Goal: Task Accomplishment & Management: Manage account settings

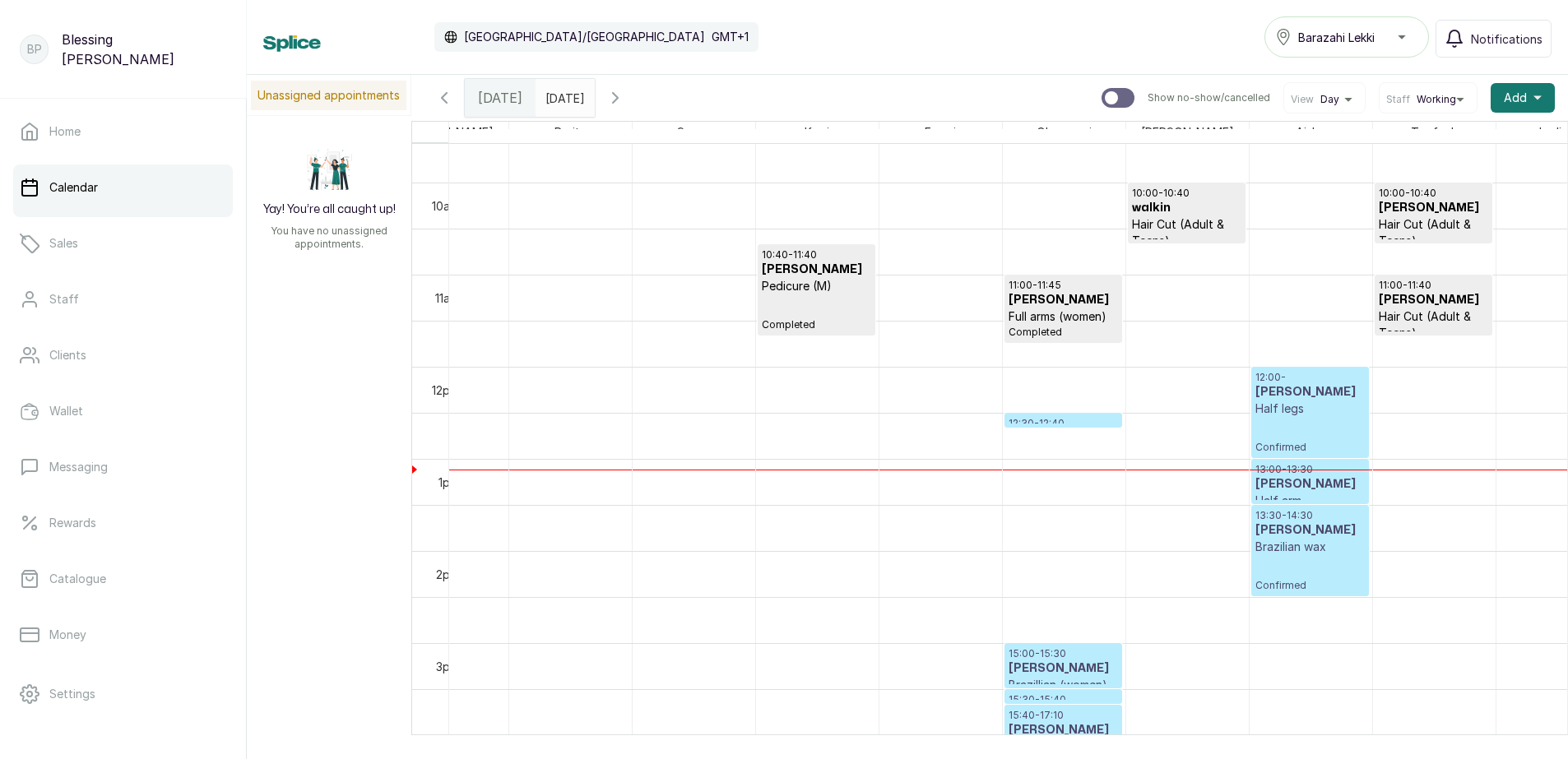
click at [1431, 216] on h3 "[PERSON_NAME]" at bounding box center [1434, 208] width 110 height 16
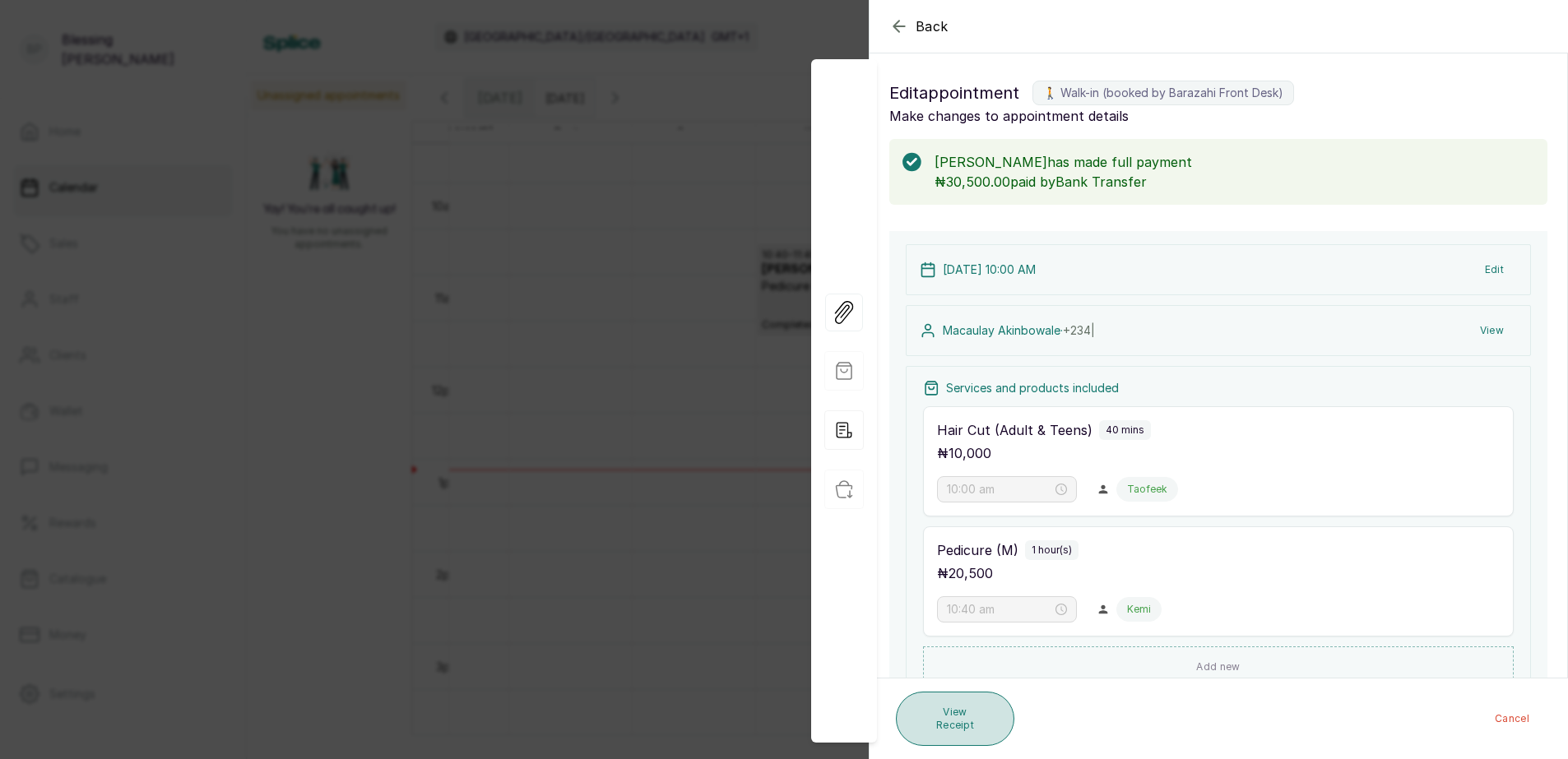
click at [934, 732] on button "View Receipt" at bounding box center [955, 718] width 118 height 54
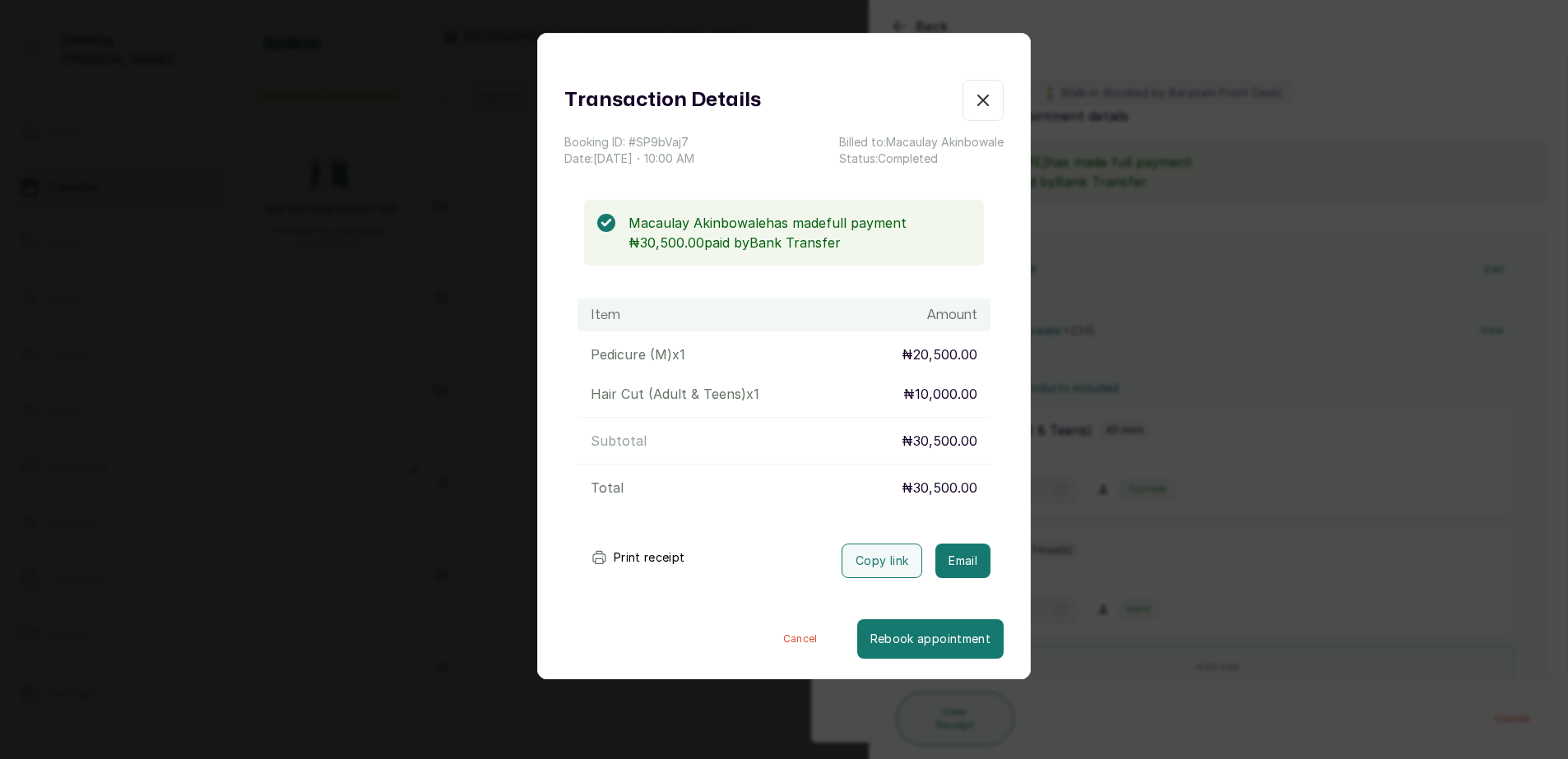
click at [668, 546] on button "Print receipt" at bounding box center [638, 557] width 121 height 33
click at [973, 110] on icon "button" at bounding box center [983, 100] width 20 height 20
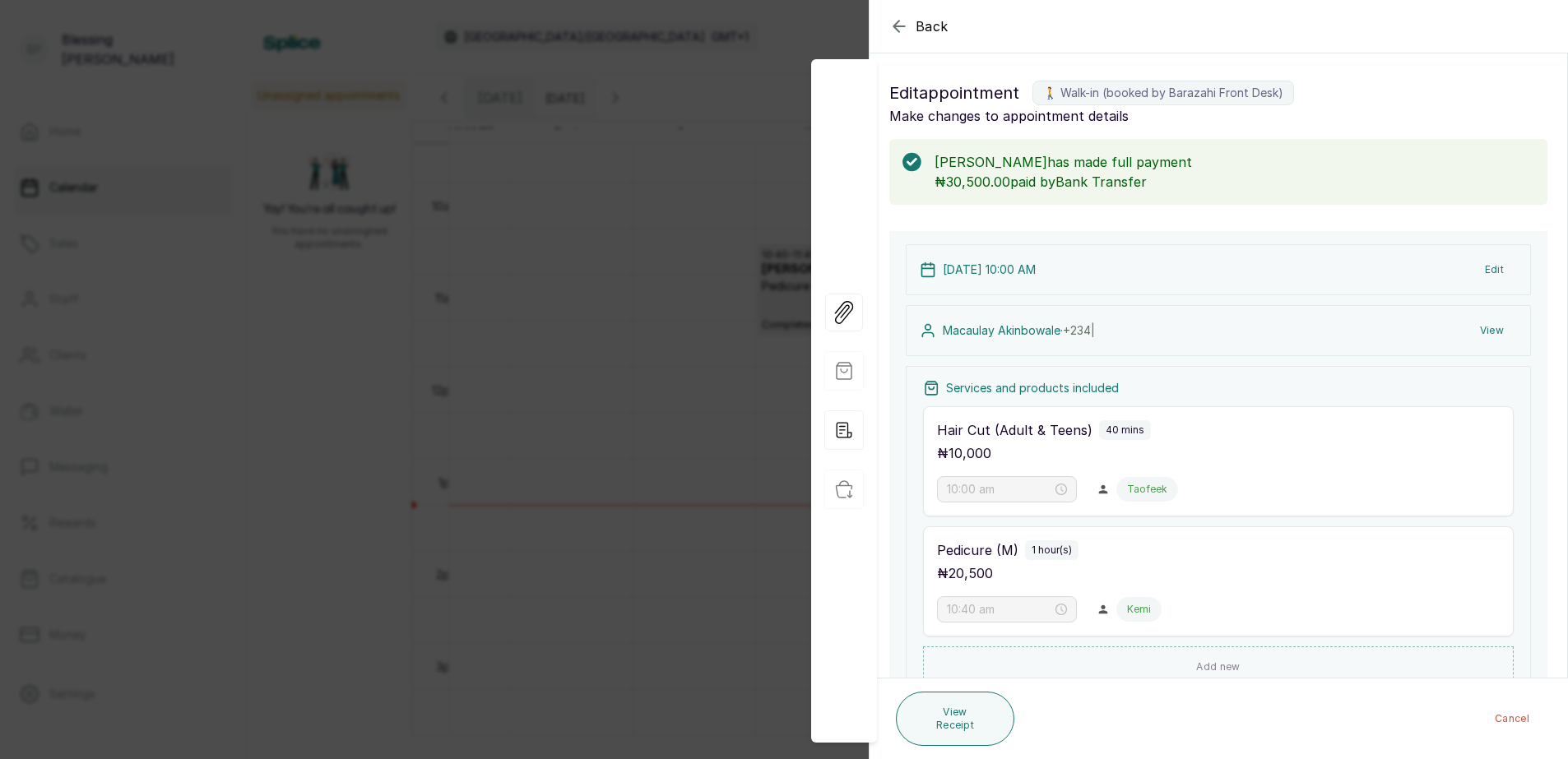
click at [661, 113] on div "Back Appointment Details Edit appointment 🚶 Walk-in (booked by [PERSON_NAME] Fr…" at bounding box center [784, 379] width 1568 height 759
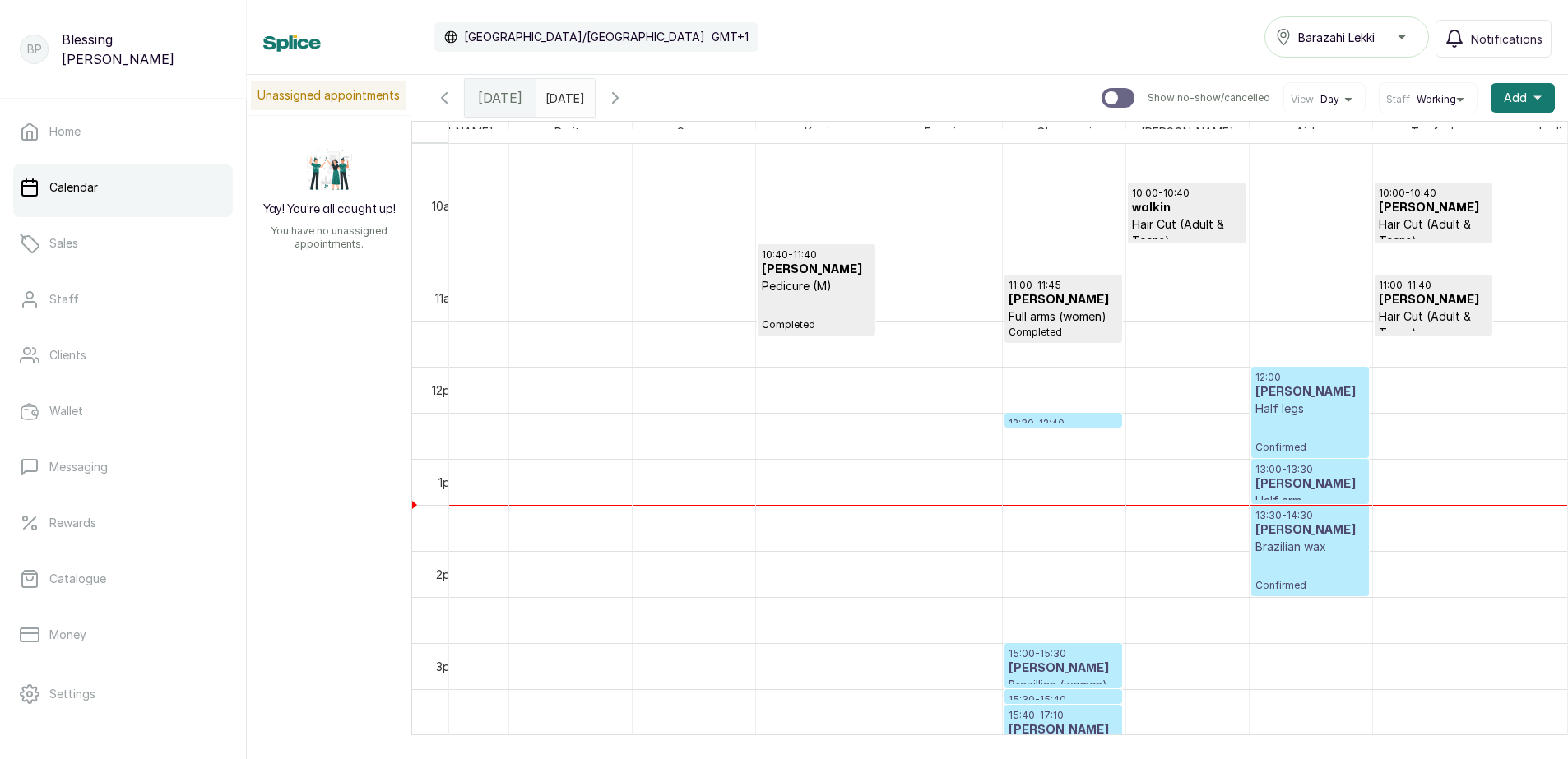
click at [1304, 480] on h3 "[PERSON_NAME]" at bounding box center [1310, 484] width 110 height 16
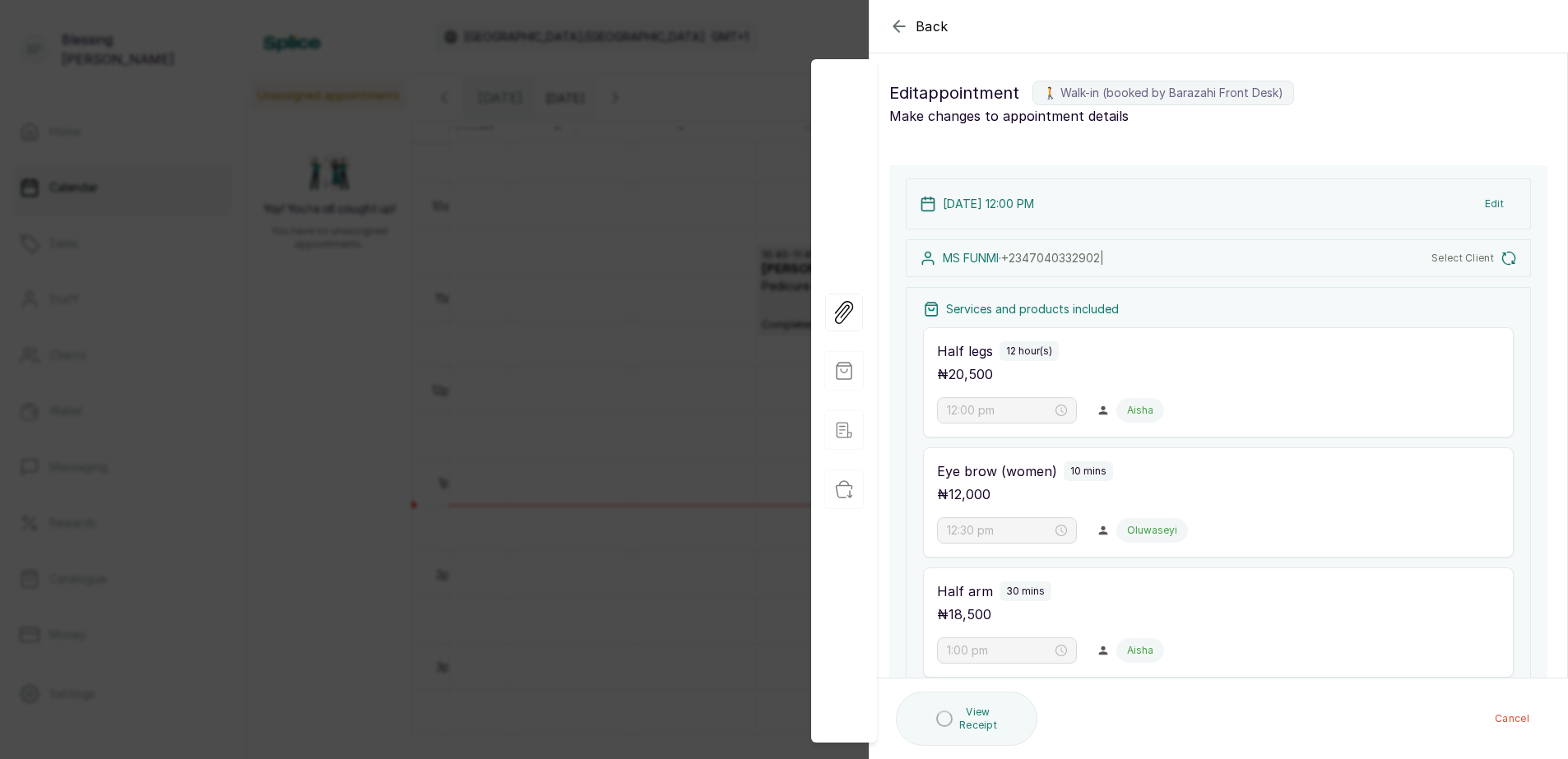
type input "12:00 pm"
type input "12:30 pm"
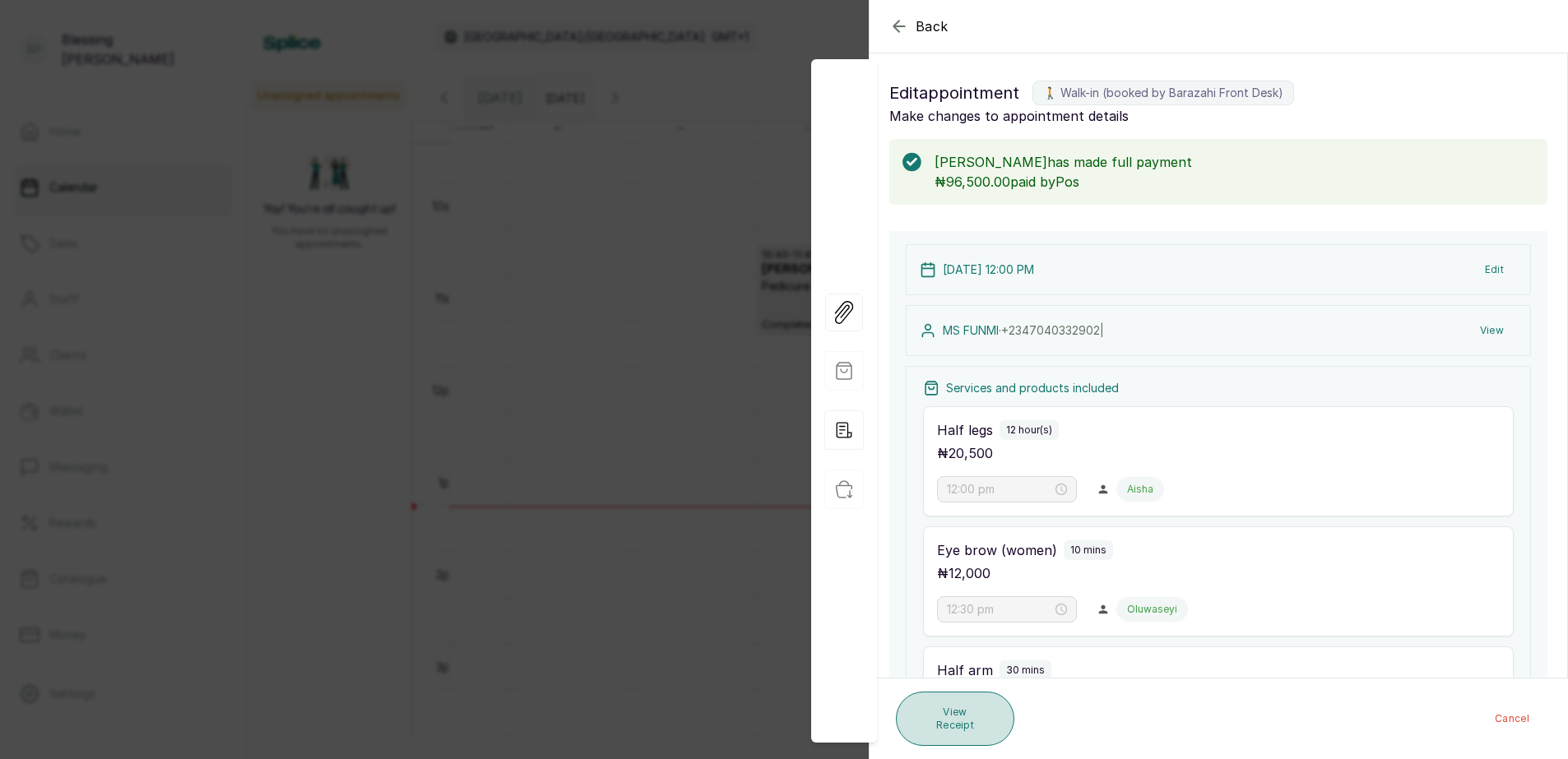
click at [979, 714] on button "View Receipt" at bounding box center [955, 718] width 118 height 54
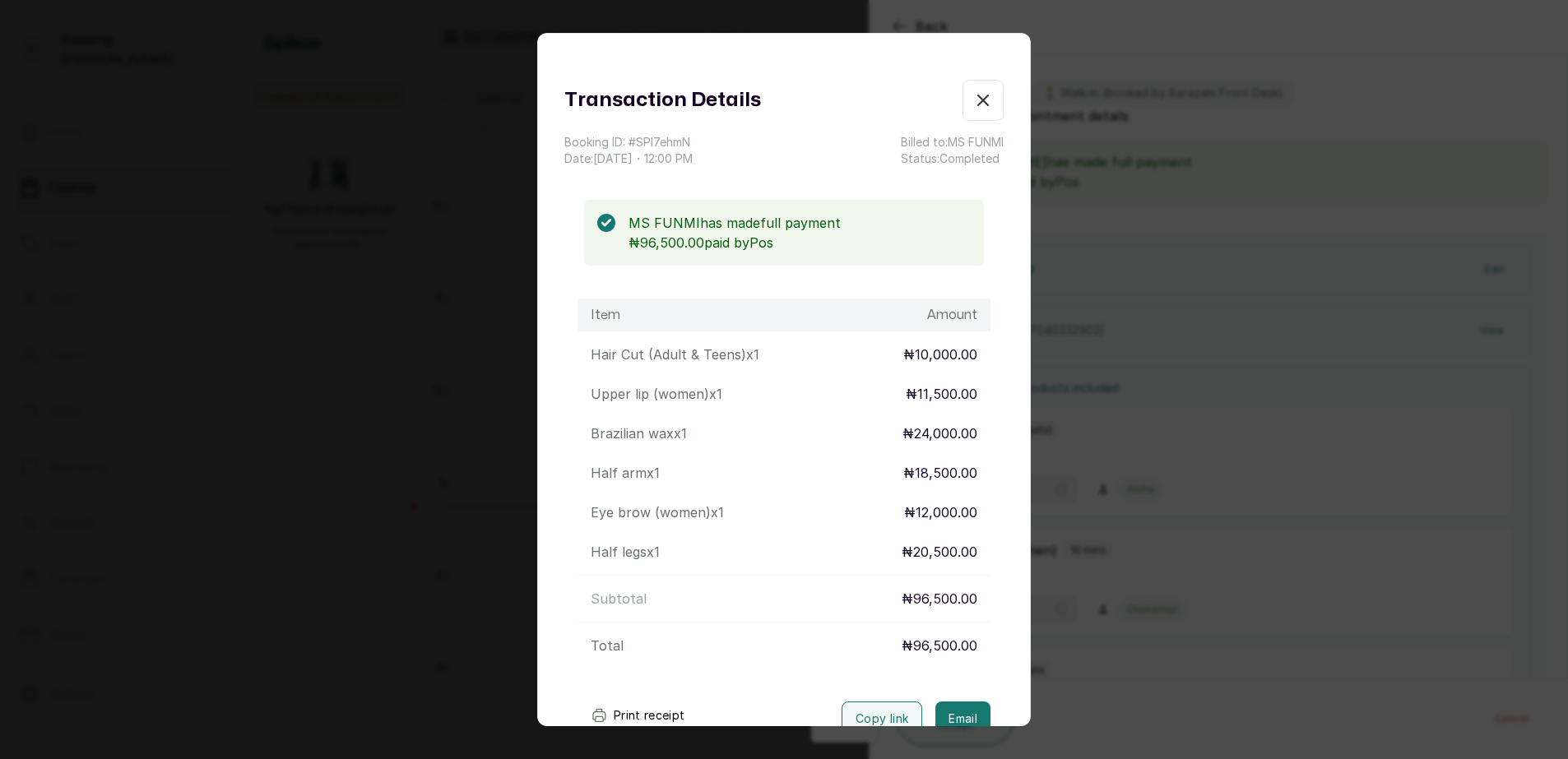
drag, startPoint x: 643, startPoint y: 715, endPoint x: 655, endPoint y: 704, distance: 16.3
click at [643, 712] on button "Print receipt" at bounding box center [638, 715] width 121 height 33
click at [973, 105] on icon "button" at bounding box center [983, 100] width 20 height 20
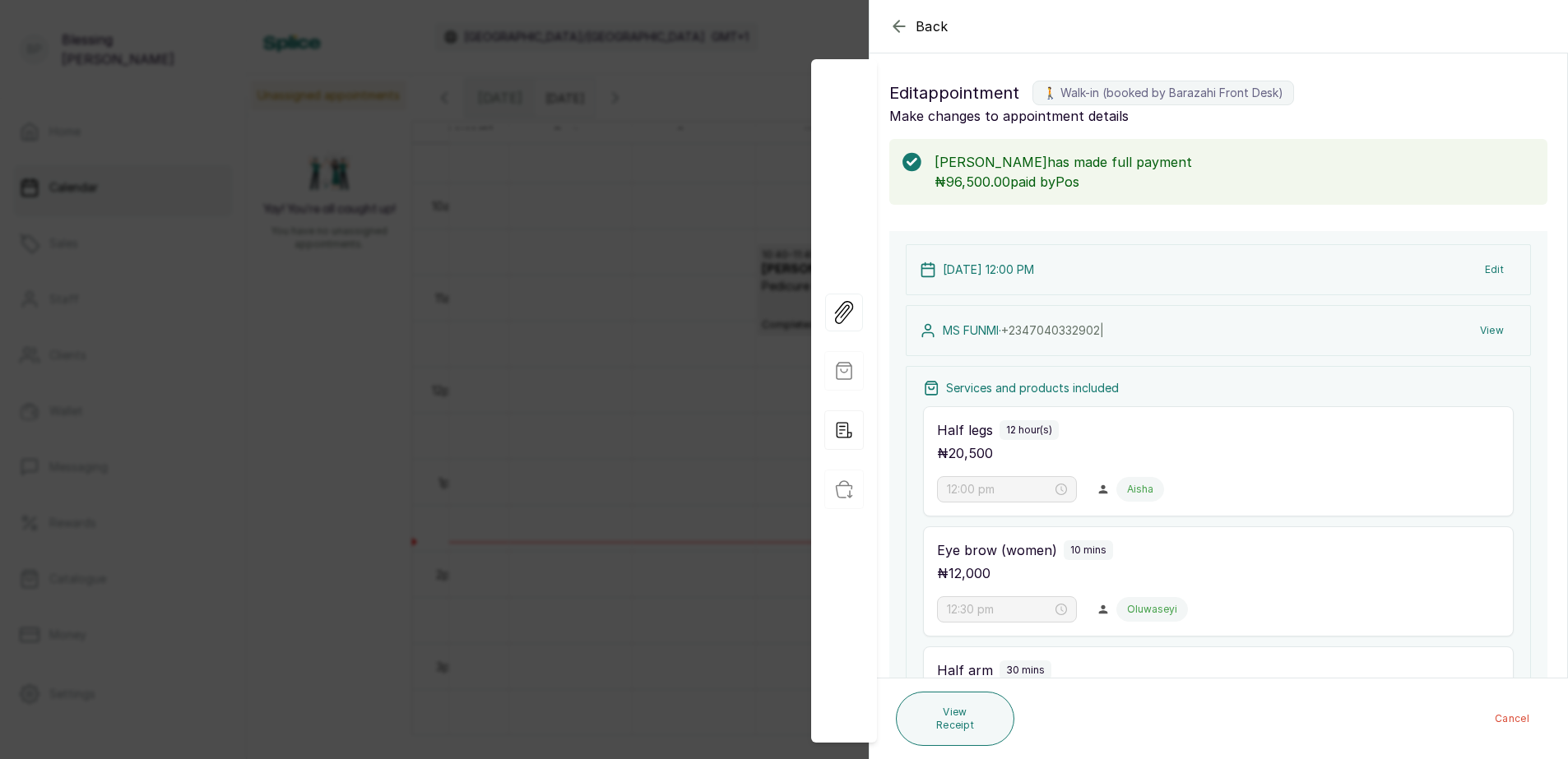
click at [736, 133] on div "Back Appointment Details Edit appointment 🚶 Walk-in (booked by Barazahi Front D…" at bounding box center [784, 379] width 1568 height 759
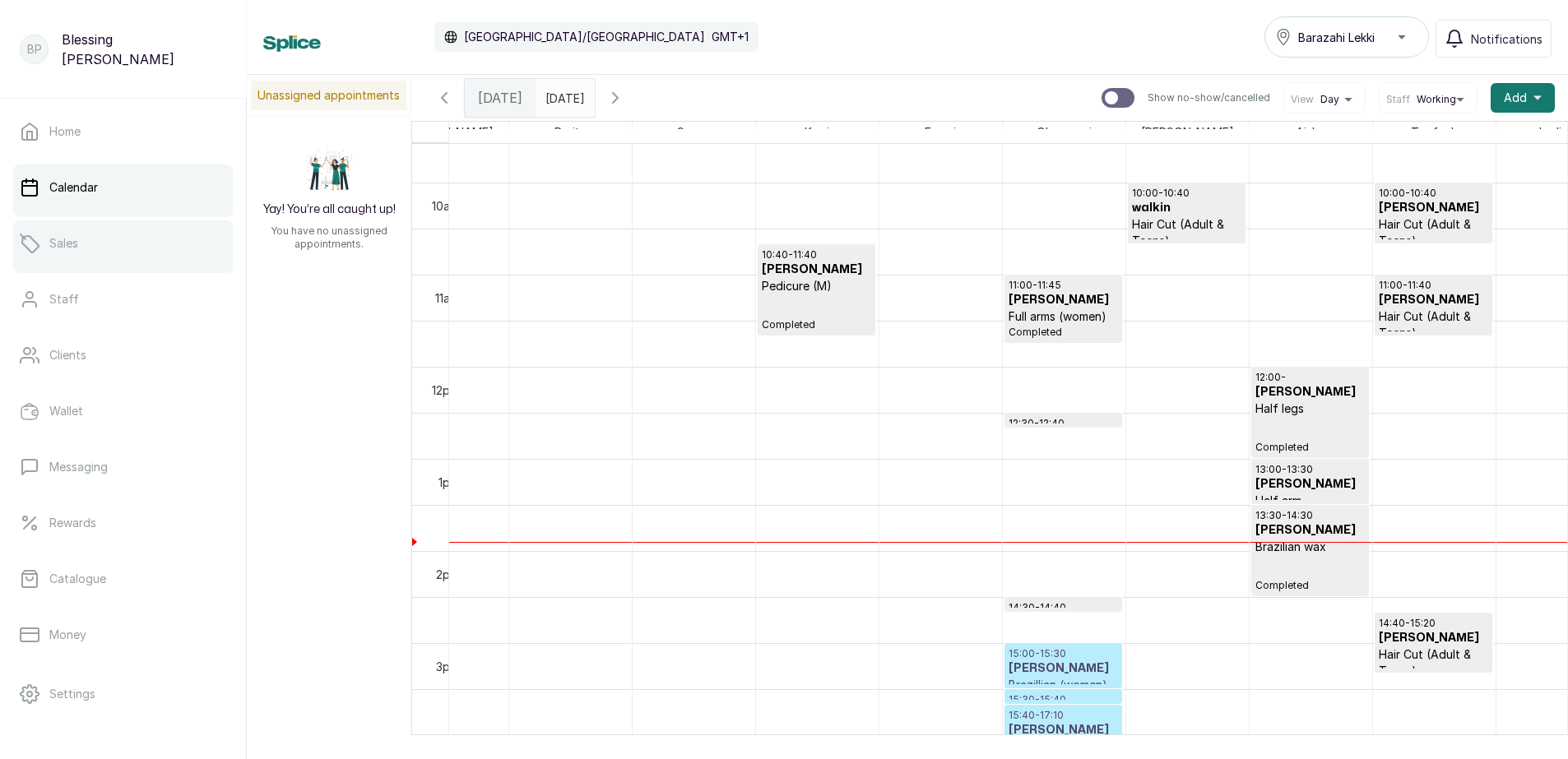
click at [50, 238] on p "Sales" at bounding box center [64, 243] width 29 height 16
